Goal: Find specific page/section: Find specific page/section

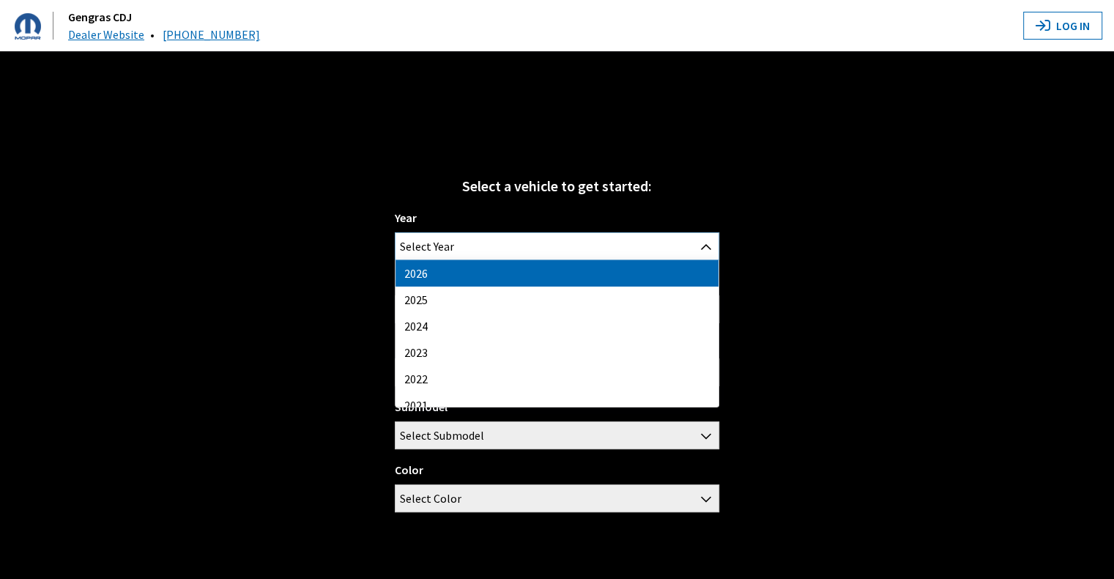
click at [539, 237] on span "Select Year" at bounding box center [557, 246] width 323 height 26
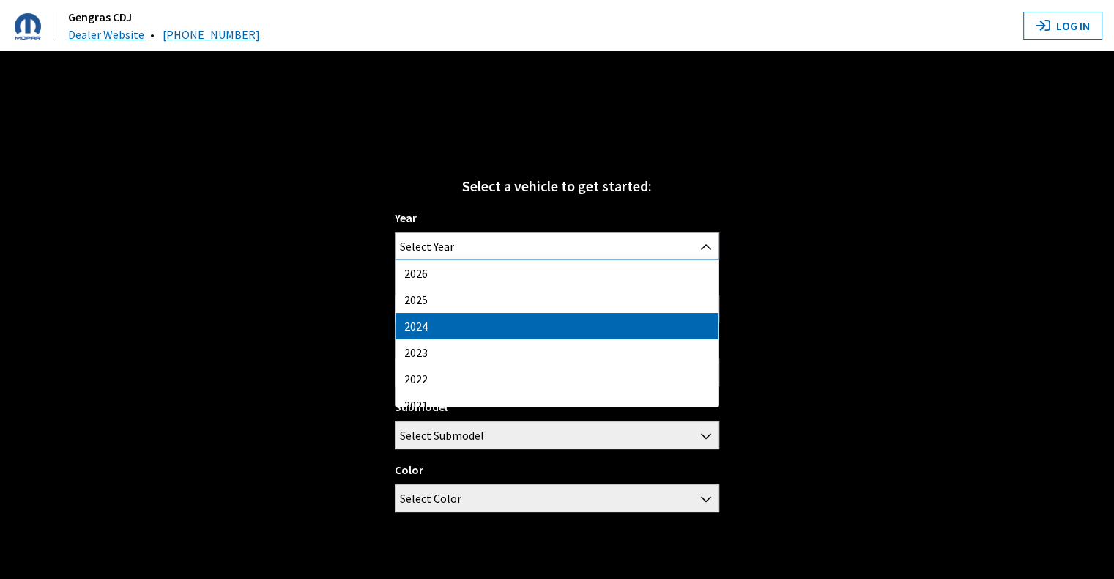
select select "42"
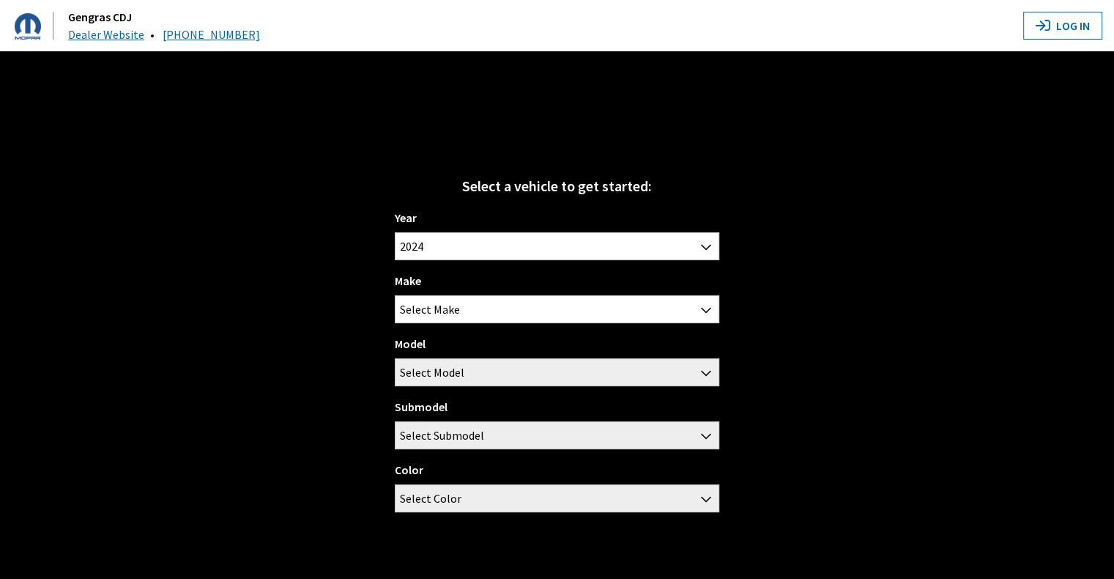
click at [500, 285] on div "Make Chrysler Dodge FIAT Jeep RAM Select Make" at bounding box center [557, 297] width 324 height 51
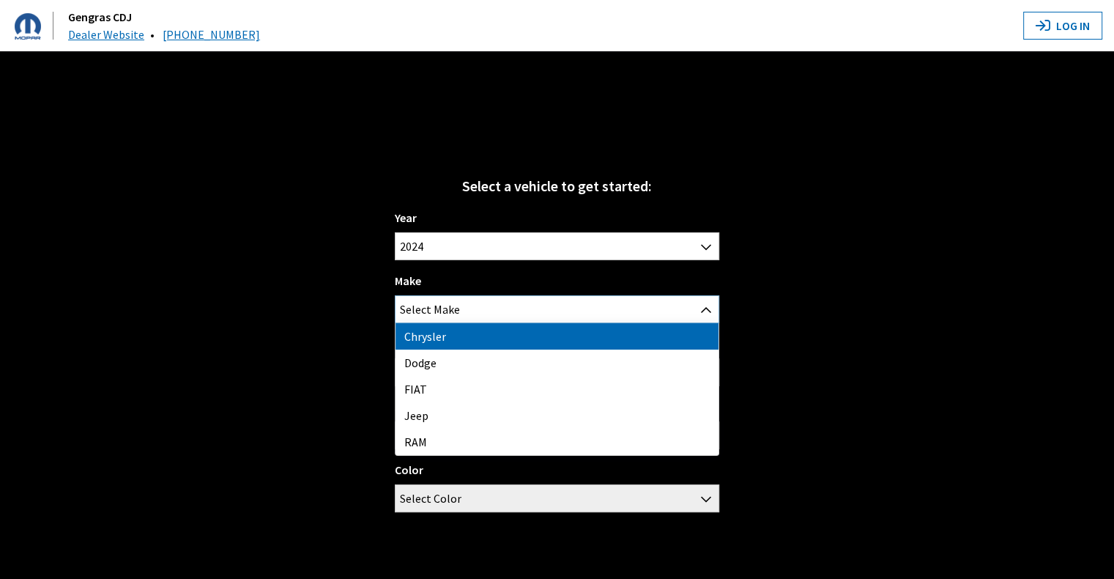
click at [482, 312] on span "Select Make" at bounding box center [557, 309] width 323 height 26
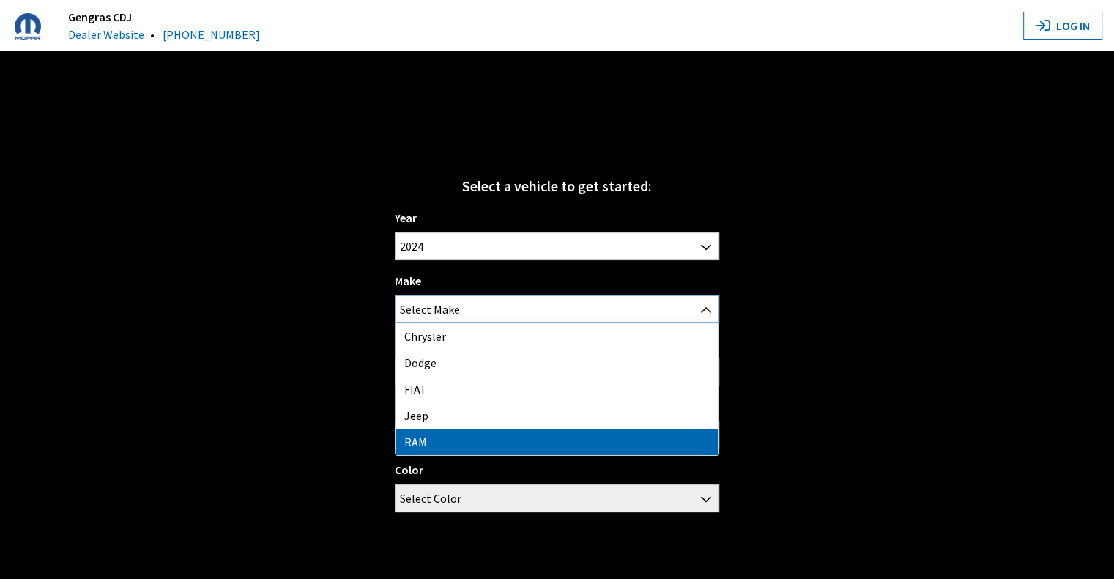
select select "34"
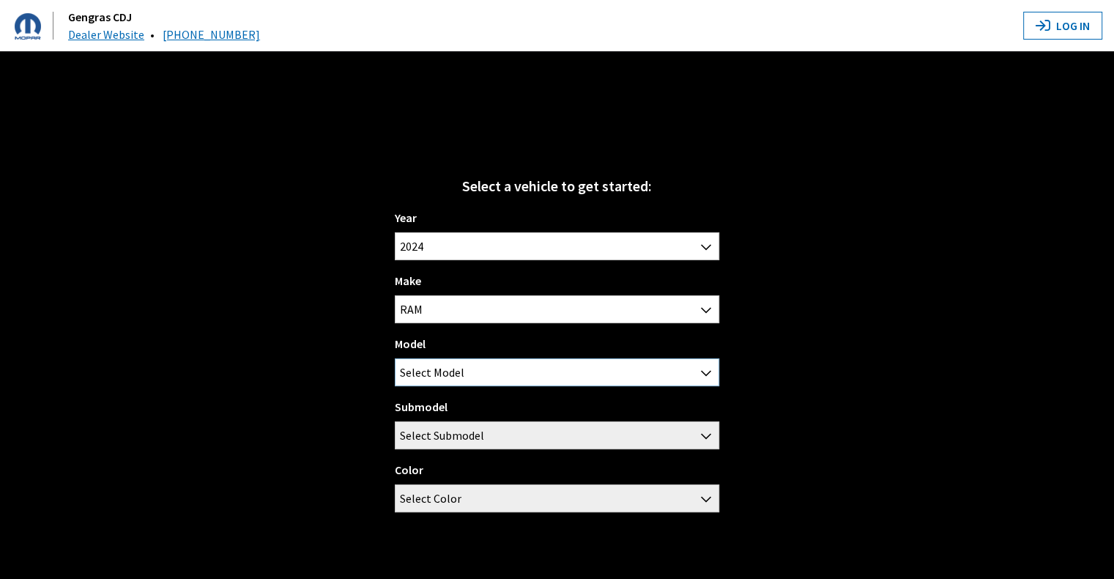
click at [447, 371] on span "Select Model" at bounding box center [432, 372] width 64 height 26
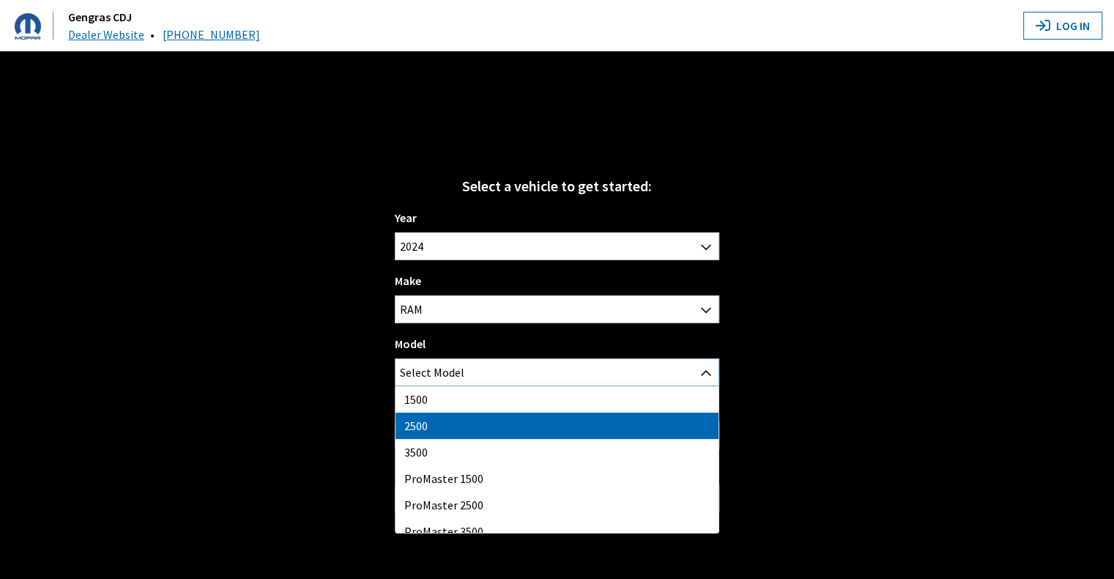
select select "1085"
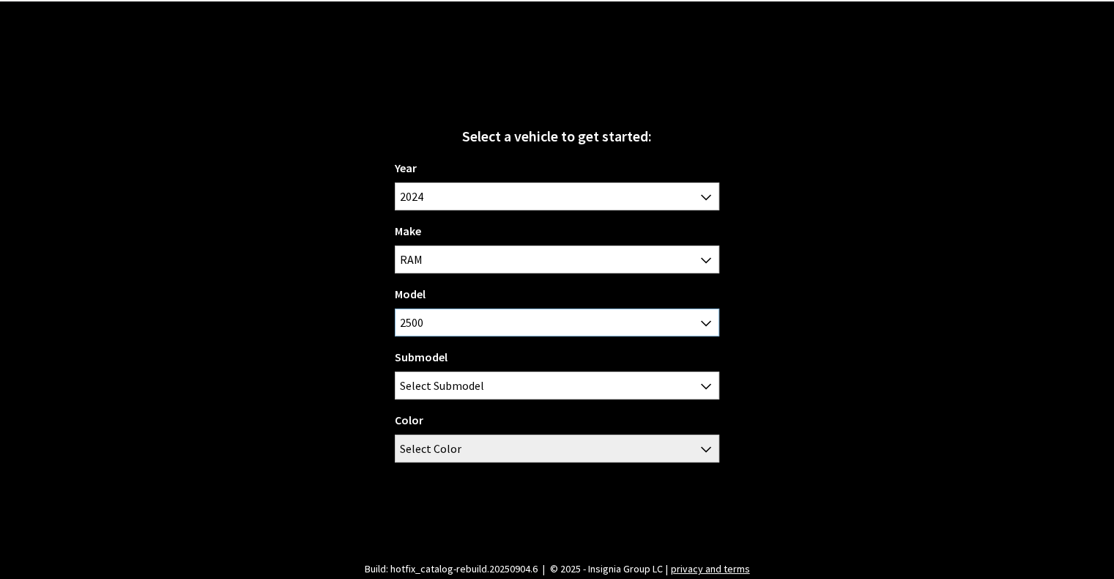
scroll to position [49, 0]
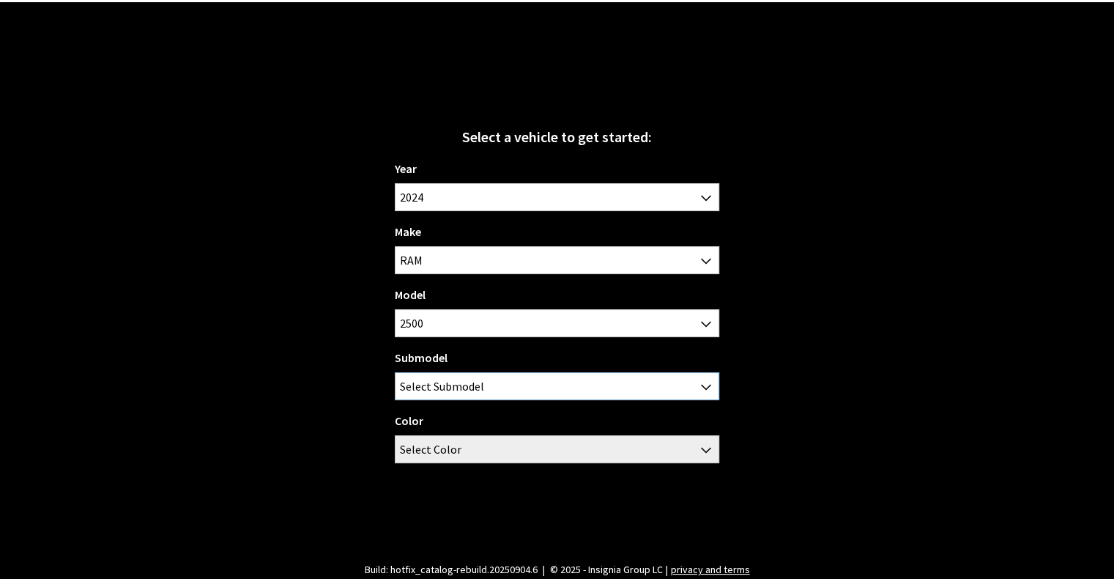
click at [462, 394] on span "Select Submodel" at bounding box center [442, 386] width 84 height 26
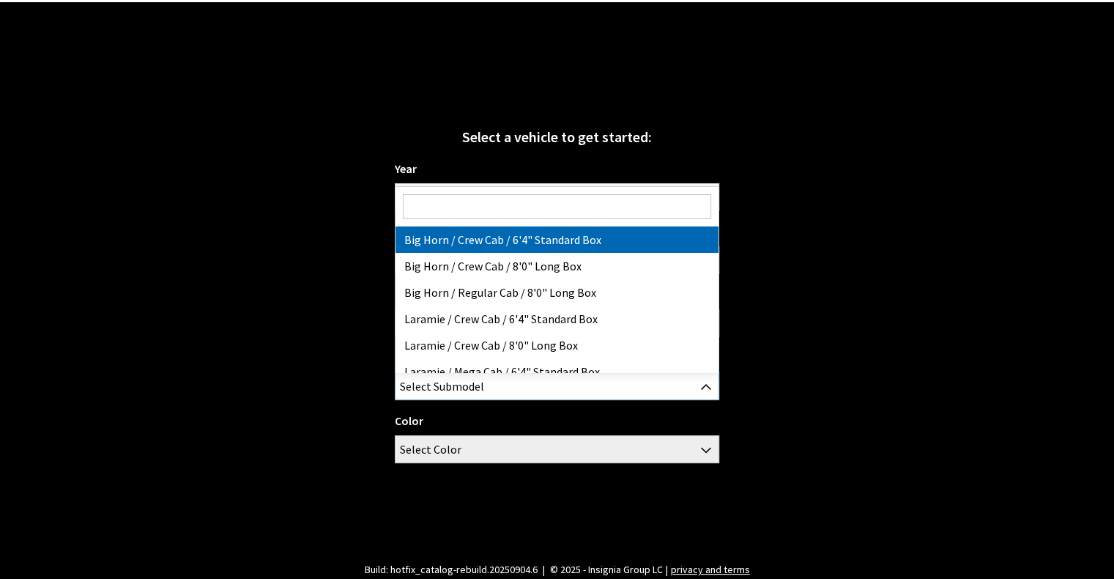
select select "3377"
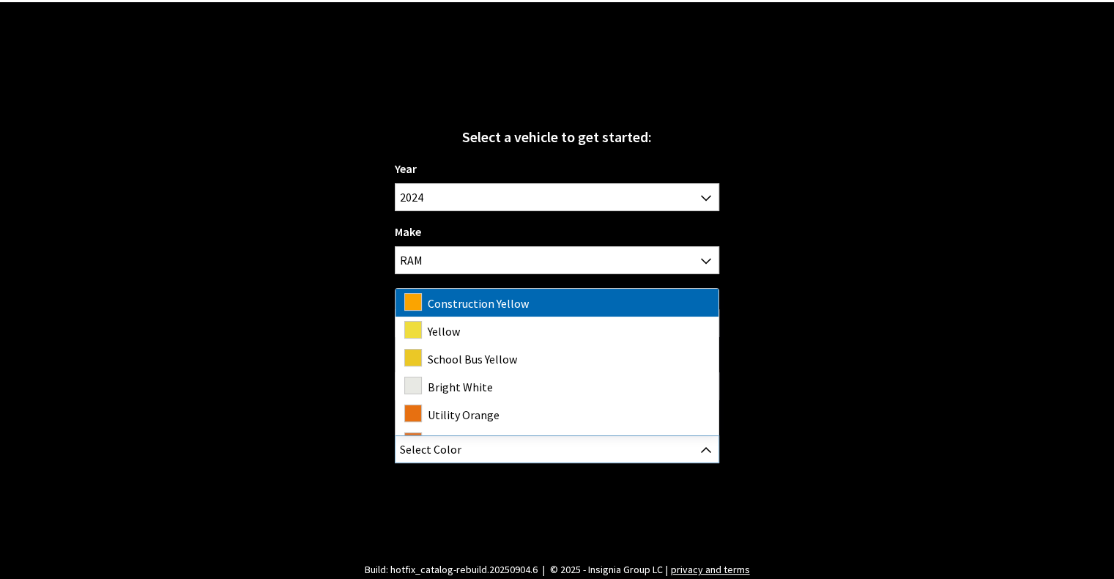
click at [480, 451] on span "Select Color" at bounding box center [557, 449] width 323 height 26
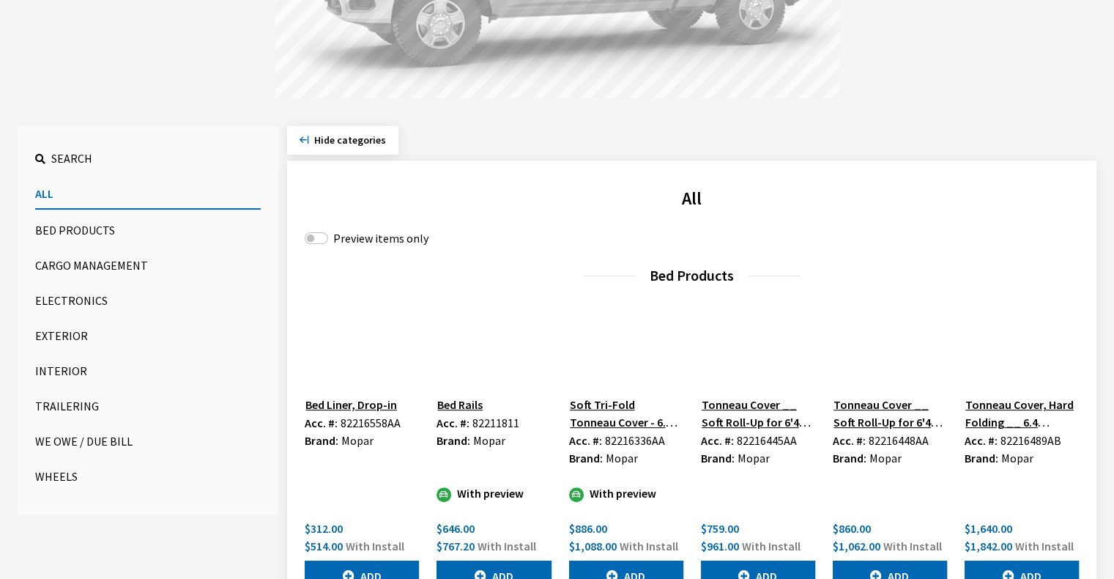
scroll to position [349, 0]
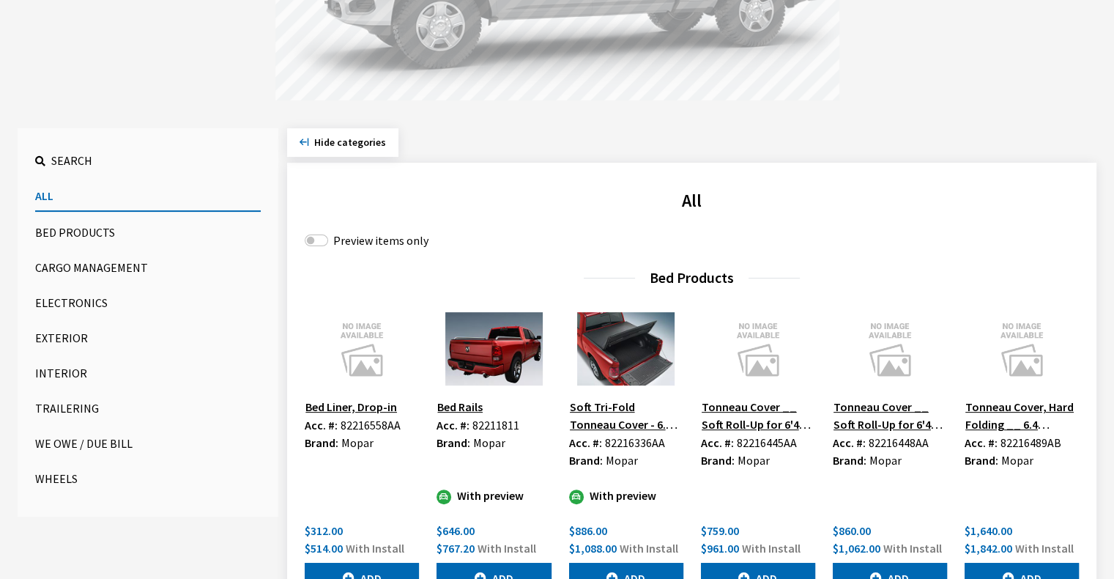
click at [56, 336] on button "Exterior" at bounding box center [148, 337] width 226 height 29
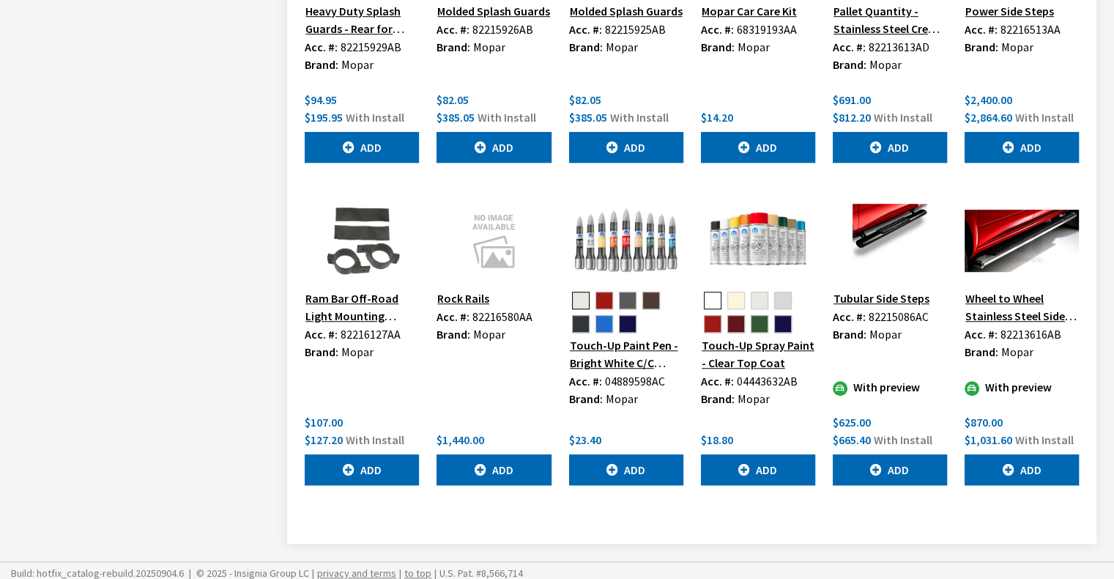
scroll to position [1022, 0]
